Goal: Task Accomplishment & Management: Manage account settings

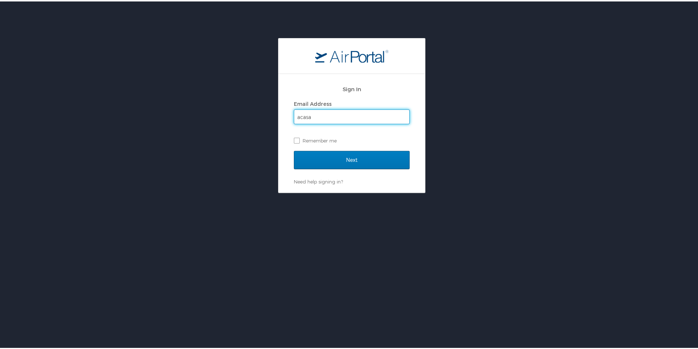
type input "[EMAIL_ADDRESS][PERSON_NAME][DOMAIN_NAME]"
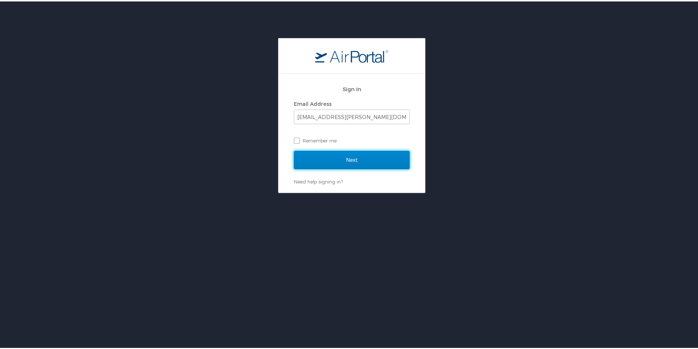
click at [351, 160] on input "Next" at bounding box center [352, 159] width 116 height 18
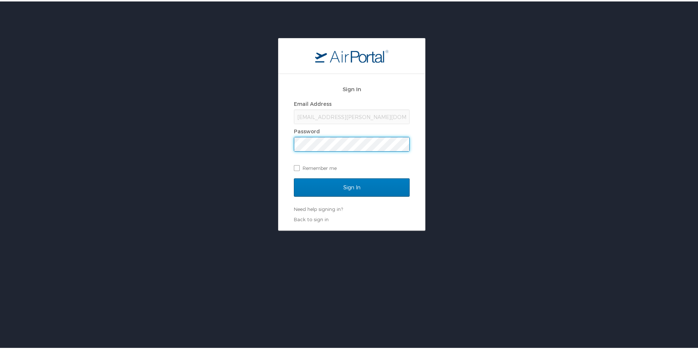
click at [294, 177] on input "Sign In" at bounding box center [352, 186] width 116 height 18
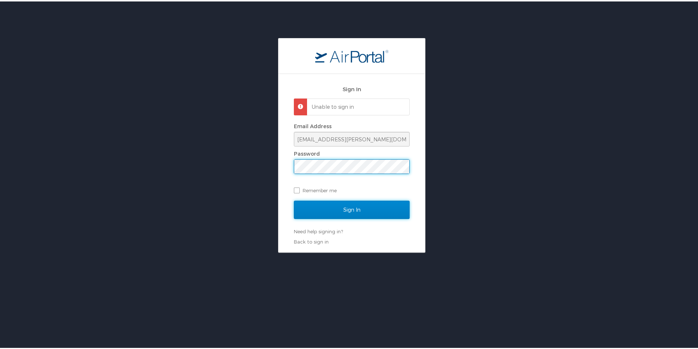
click at [340, 210] on input "Sign In" at bounding box center [352, 208] width 116 height 18
click at [283, 174] on div "Sign In Unable to sign in Email Address [EMAIL_ADDRESS][PERSON_NAME][DOMAIN_NAM…" at bounding box center [352, 162] width 147 height 179
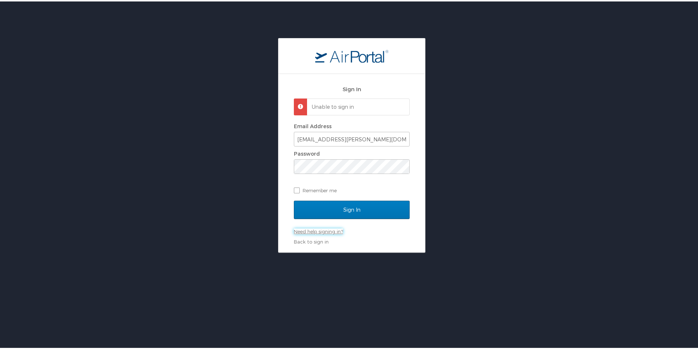
click at [309, 230] on link "Need help signing in?" at bounding box center [318, 230] width 49 height 6
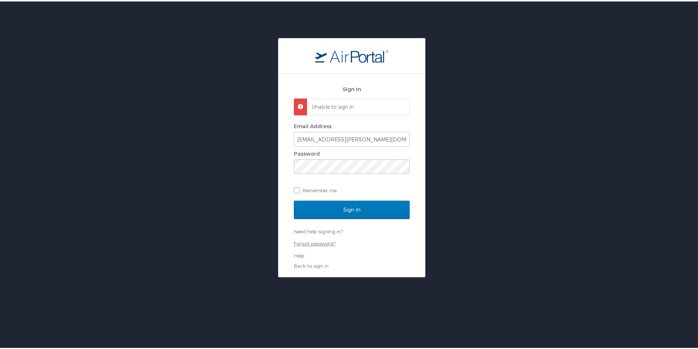
click at [311, 242] on link "Forgot password?" at bounding box center [315, 242] width 42 height 6
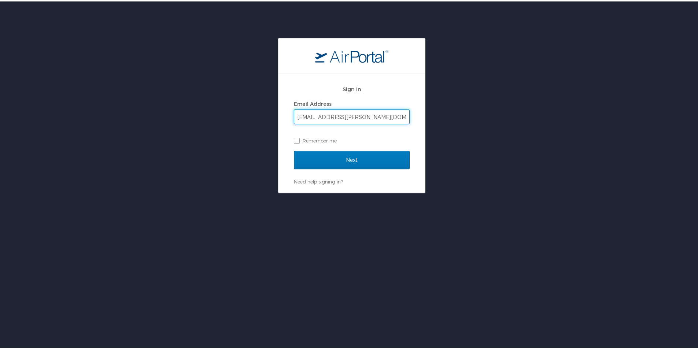
type input "[EMAIL_ADDRESS][PERSON_NAME][DOMAIN_NAME]"
click at [294, 150] on input "Next" at bounding box center [352, 159] width 116 height 18
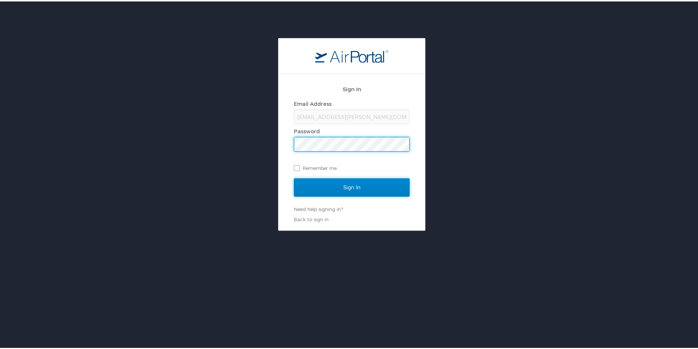
click at [368, 182] on input "Sign In" at bounding box center [352, 186] width 116 height 18
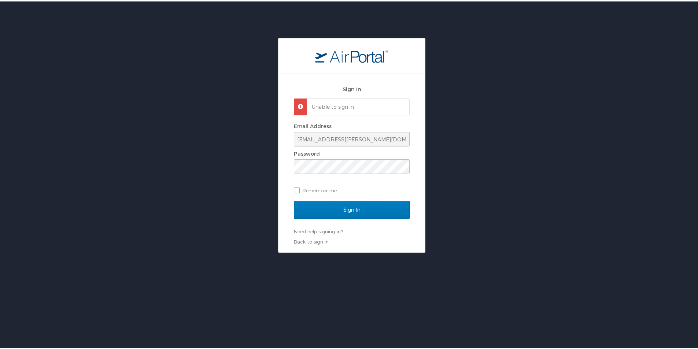
click at [343, 104] on p "Unable to sign in" at bounding box center [357, 105] width 91 height 7
